Goal: Check status: Check status

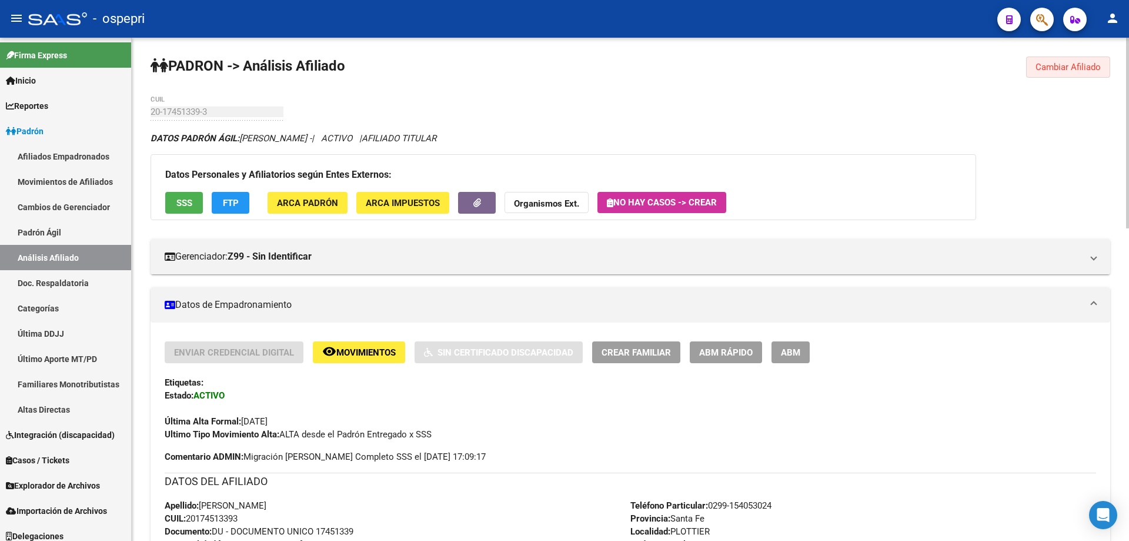
click at [1060, 68] on span "Cambiar Afiliado" at bounding box center [1068, 67] width 65 height 11
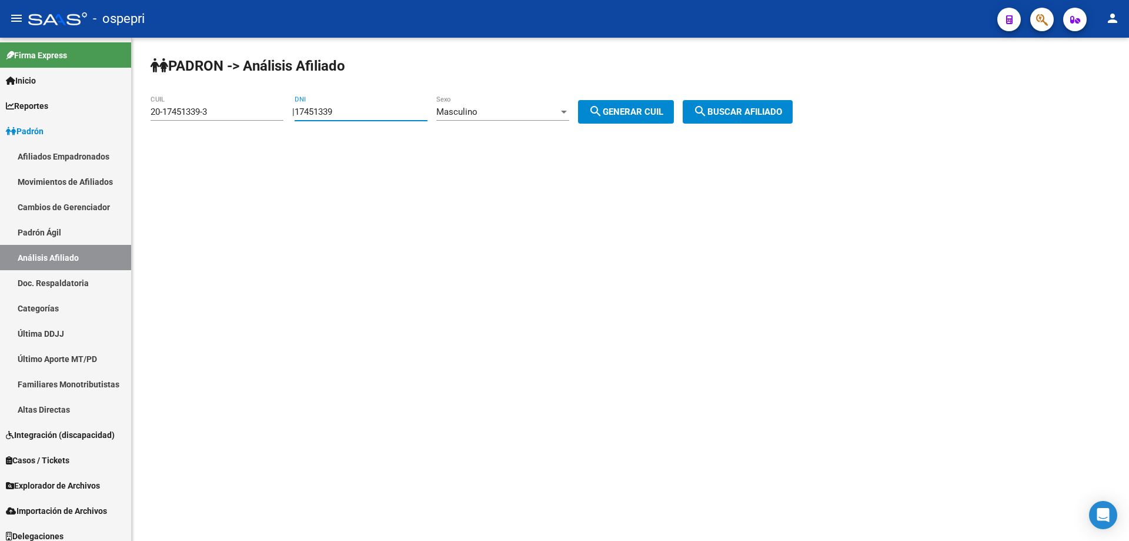
click at [333, 114] on input "17451339" at bounding box center [361, 111] width 133 height 11
paste input "28234370"
type input "28234370"
click at [595, 114] on button "search Generar CUIL" at bounding box center [626, 112] width 96 height 24
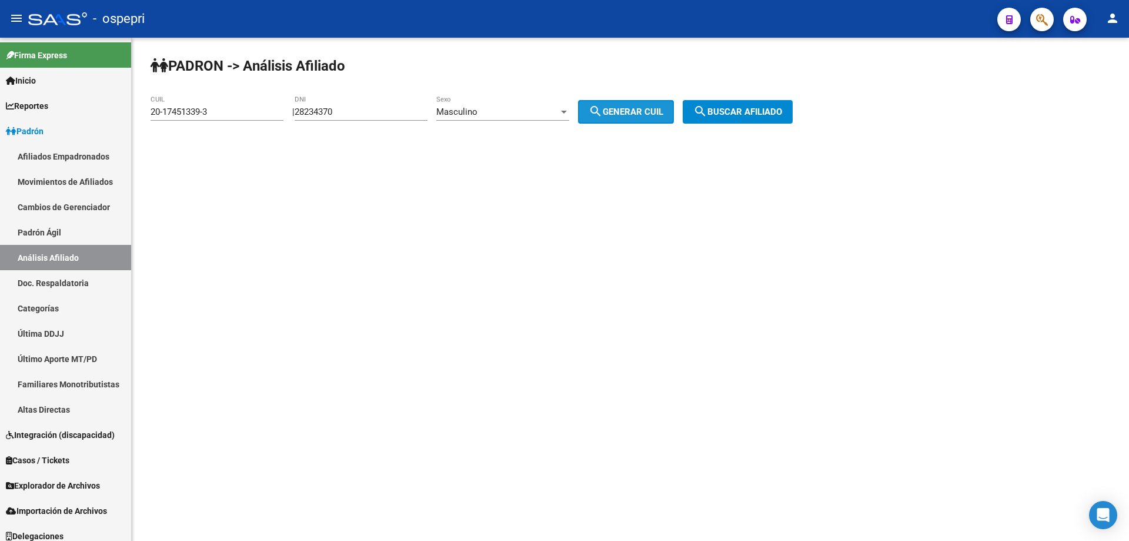
type input "20-28234370-4"
click at [761, 119] on button "search Buscar afiliado" at bounding box center [738, 112] width 110 height 24
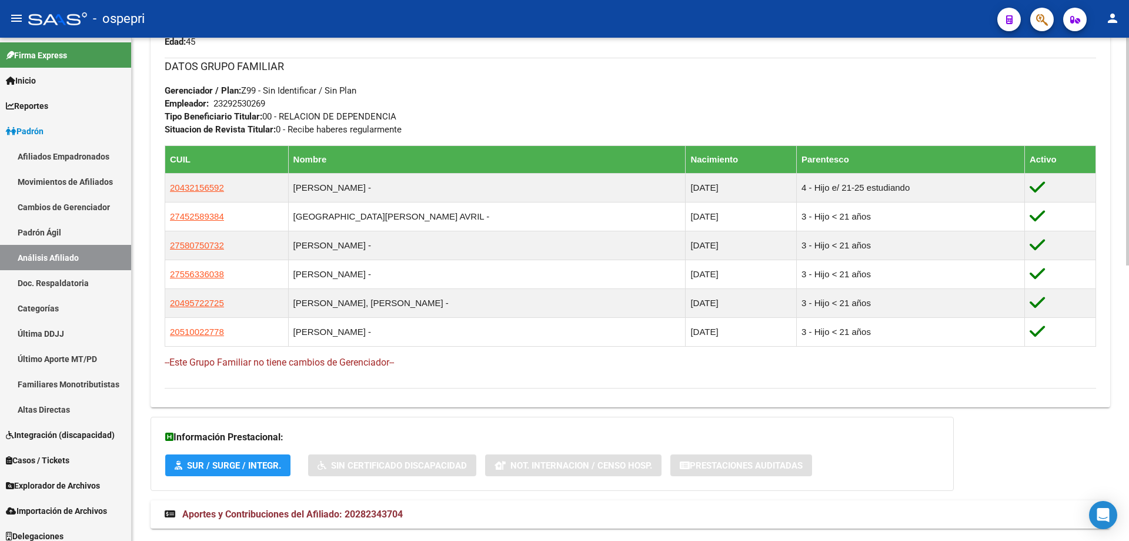
scroll to position [609, 0]
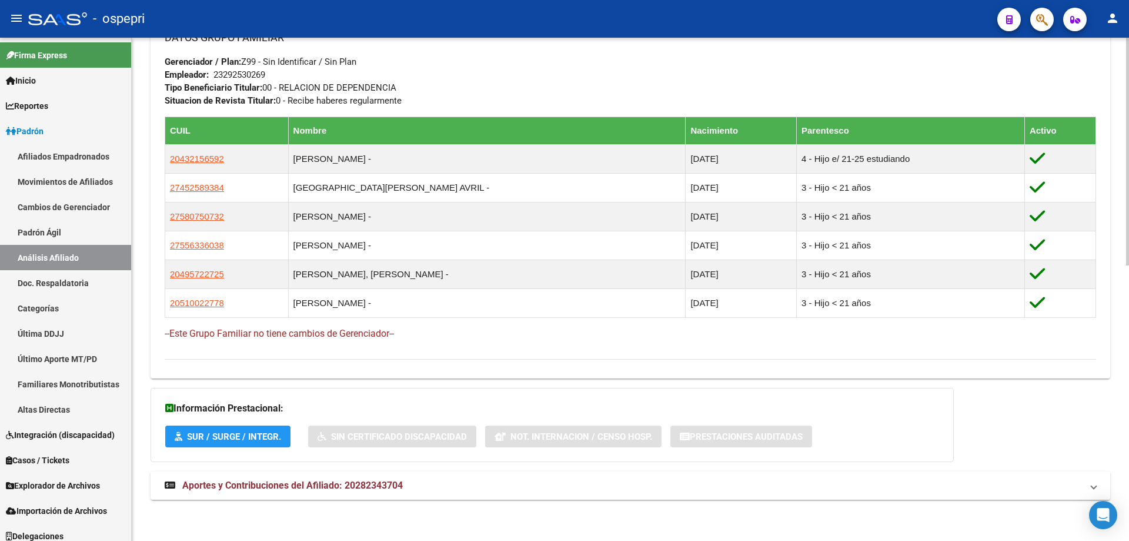
click at [305, 488] on span "Aportes y Contribuciones del Afiliado: 20282343704" at bounding box center [292, 484] width 221 height 11
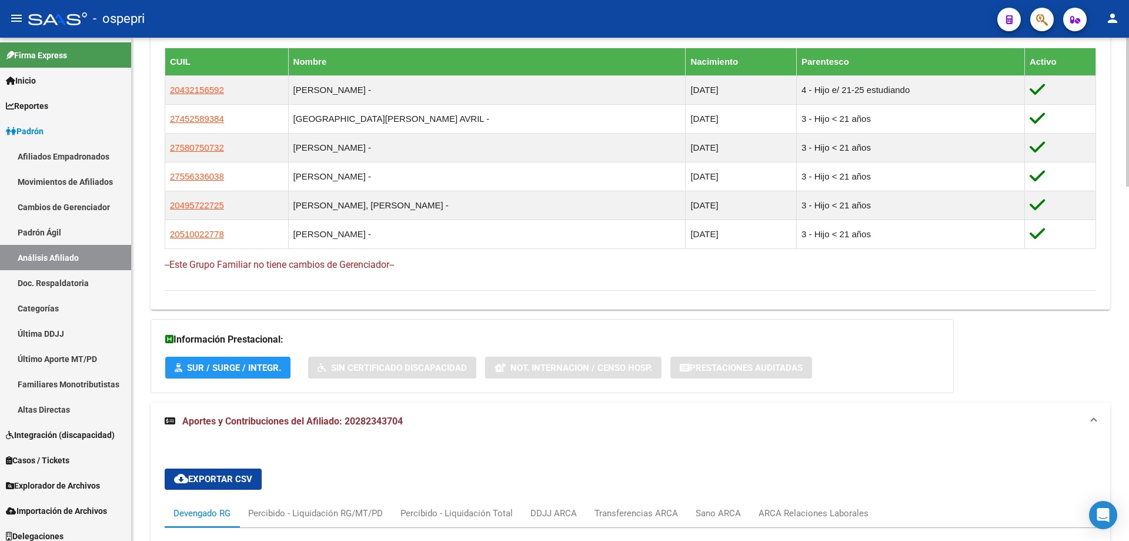
scroll to position [991, 0]
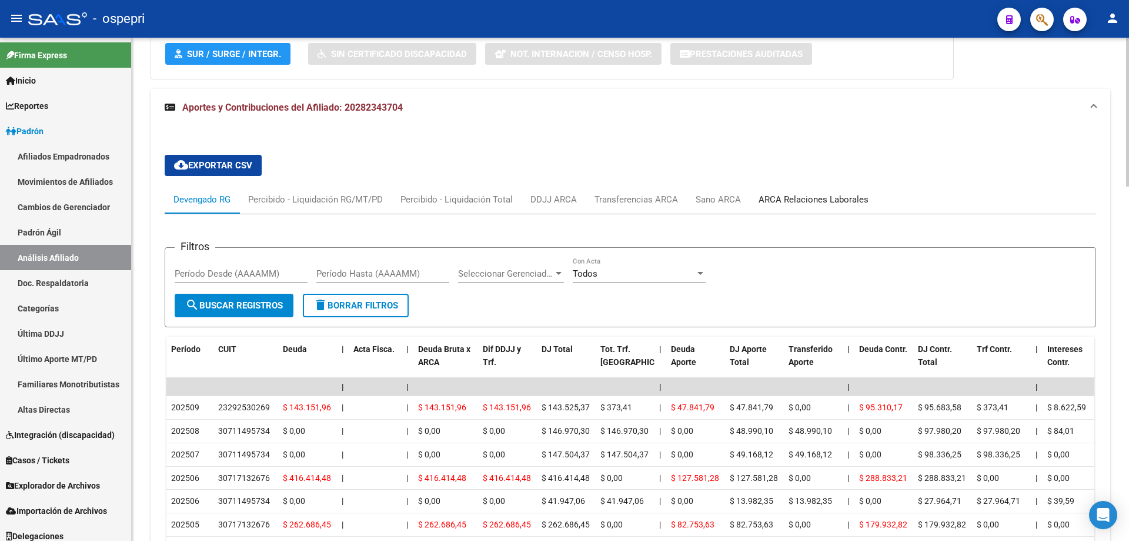
click at [796, 193] on div "ARCA Relaciones Laborales" at bounding box center [814, 199] width 110 height 13
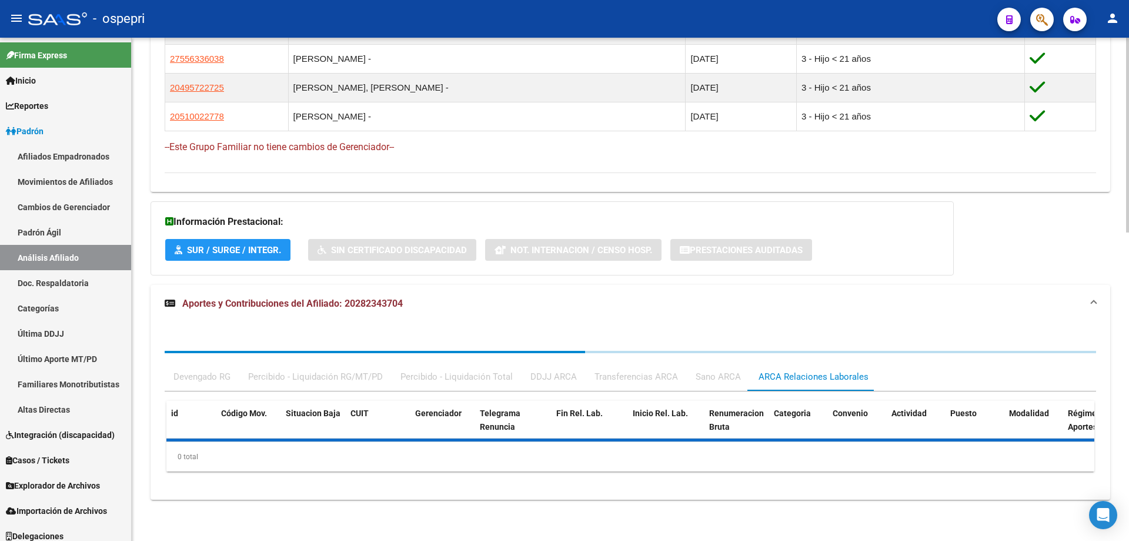
scroll to position [941, 0]
